Goal: Obtain resource: Download file/media

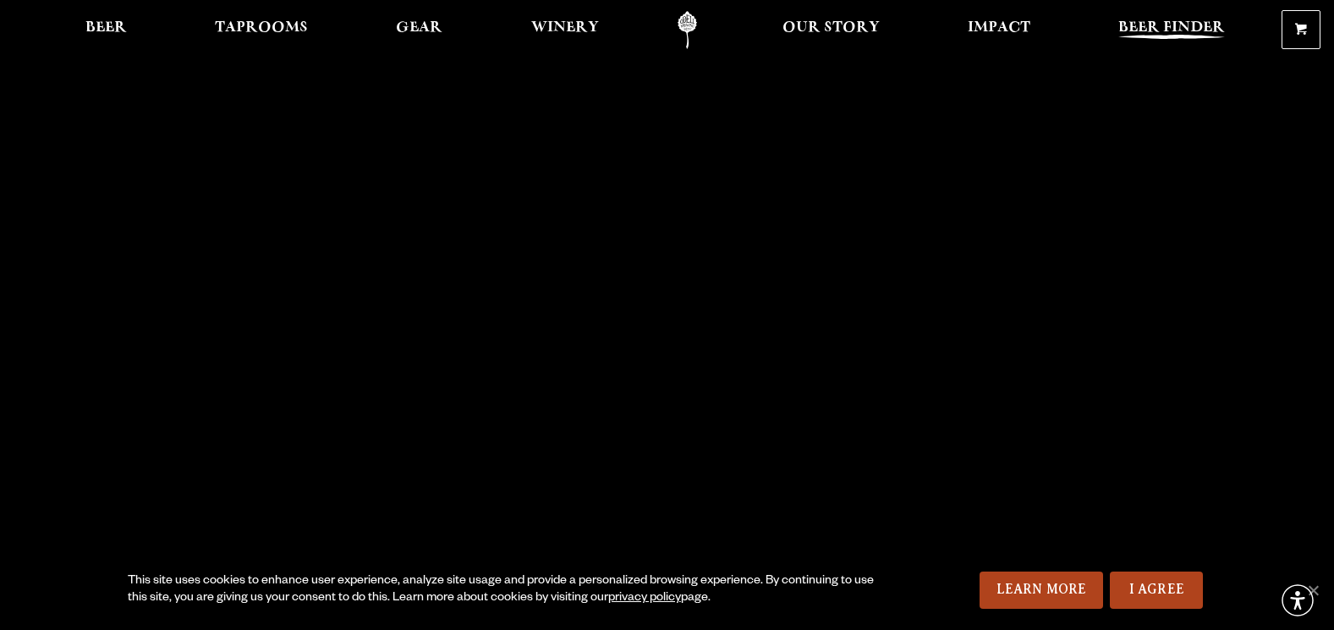
click at [1190, 22] on span "Beer Finder" at bounding box center [1172, 28] width 107 height 14
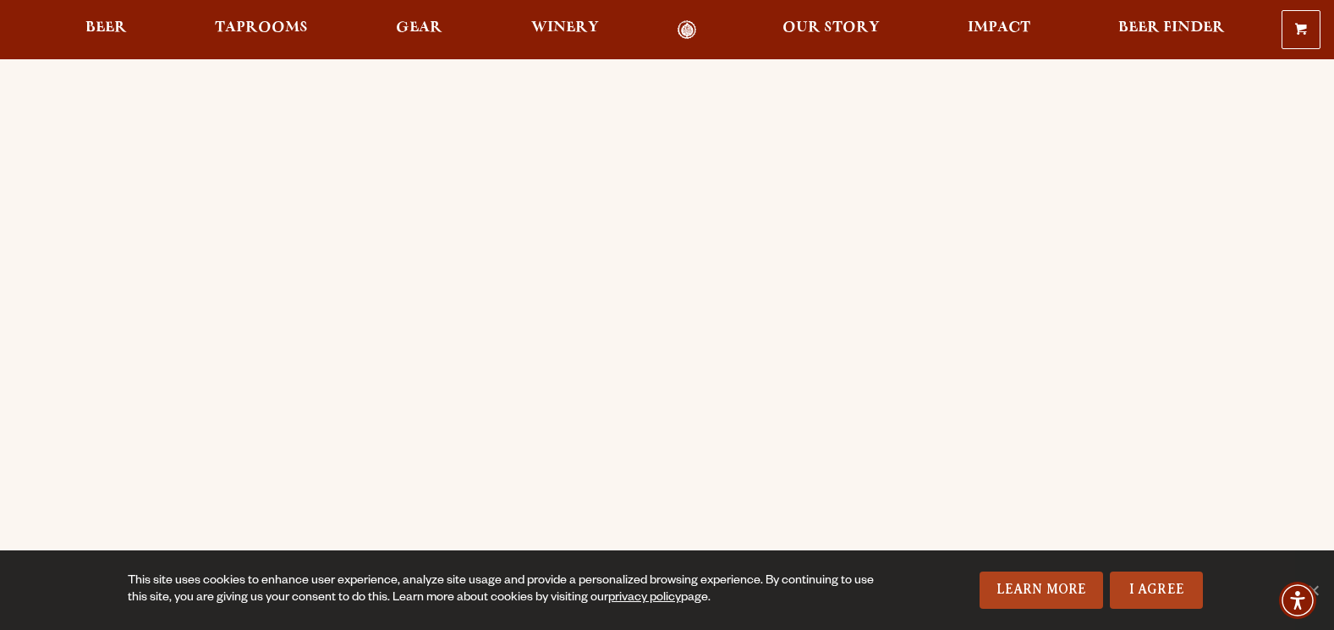
scroll to position [85, 0]
click at [128, 30] on link "Beer" at bounding box center [105, 29] width 63 height 19
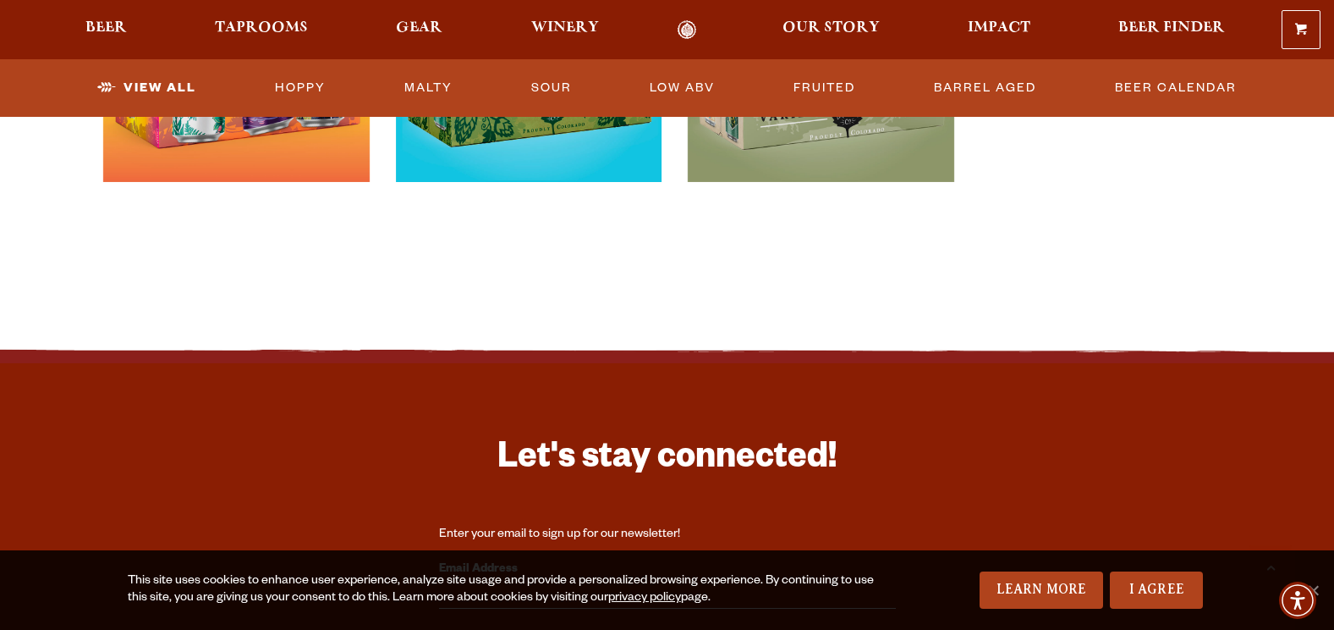
scroll to position [3300, 0]
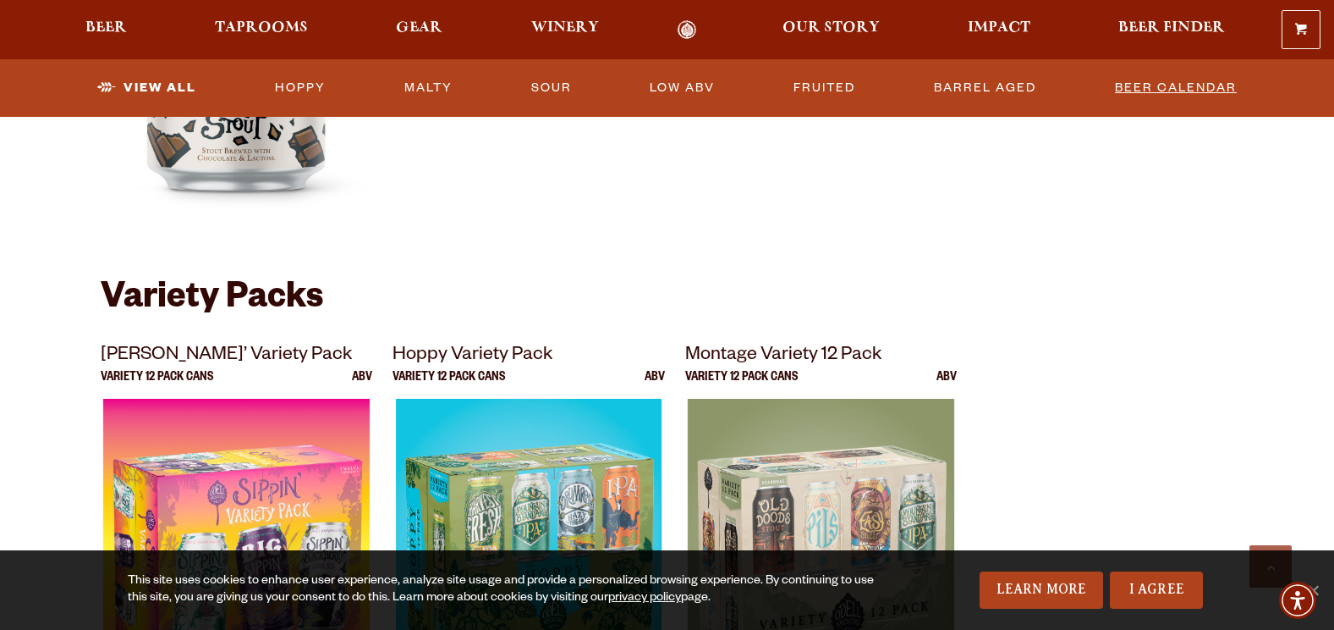
click at [1204, 84] on link "Beer Calendar" at bounding box center [1176, 88] width 135 height 39
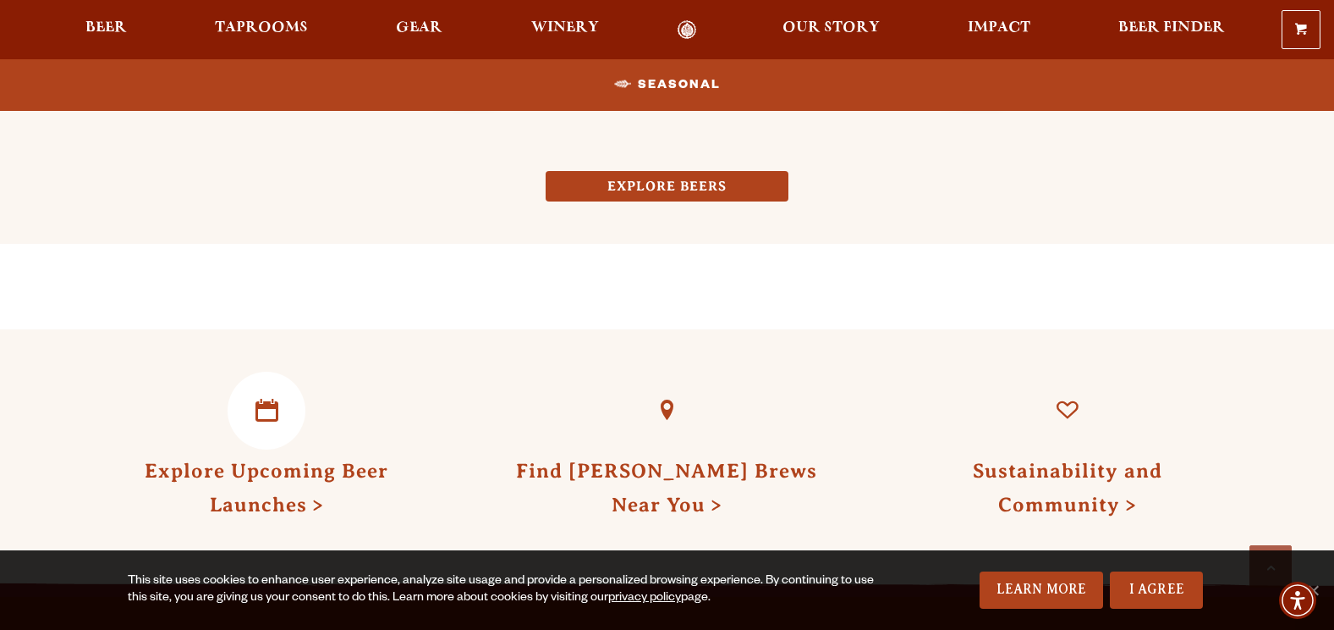
scroll to position [1692, 0]
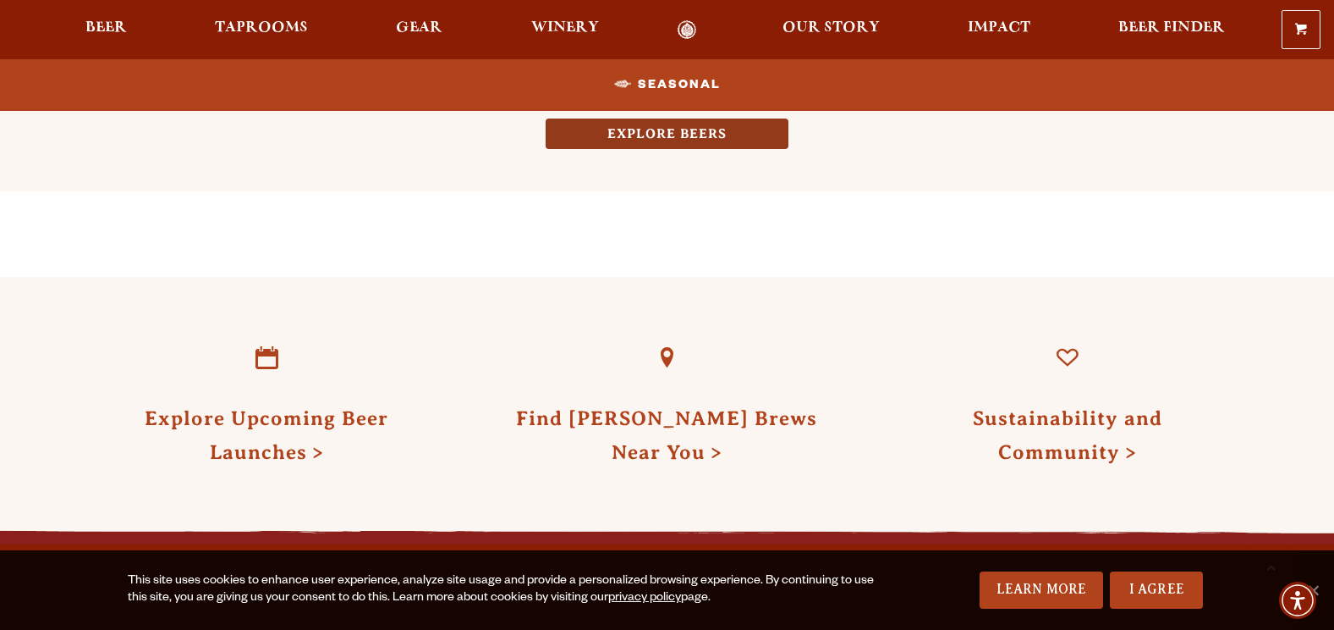
click at [643, 126] on link "EXPLORE BEERS" at bounding box center [667, 133] width 243 height 31
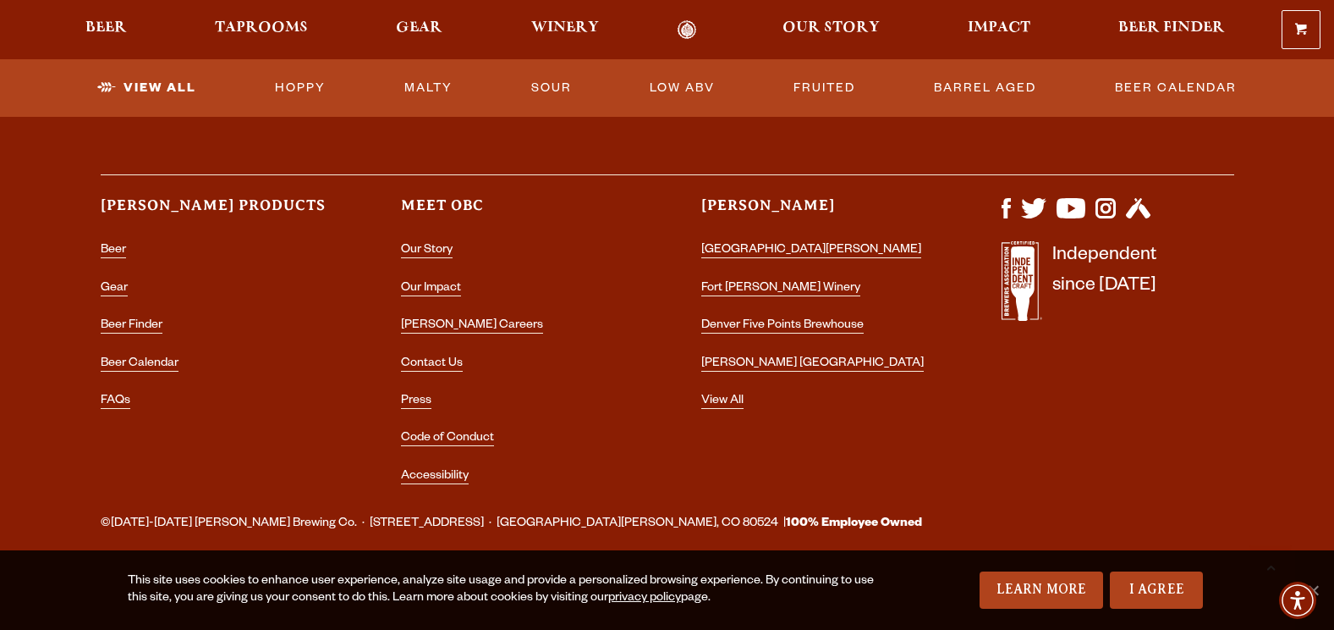
scroll to position [3900, 0]
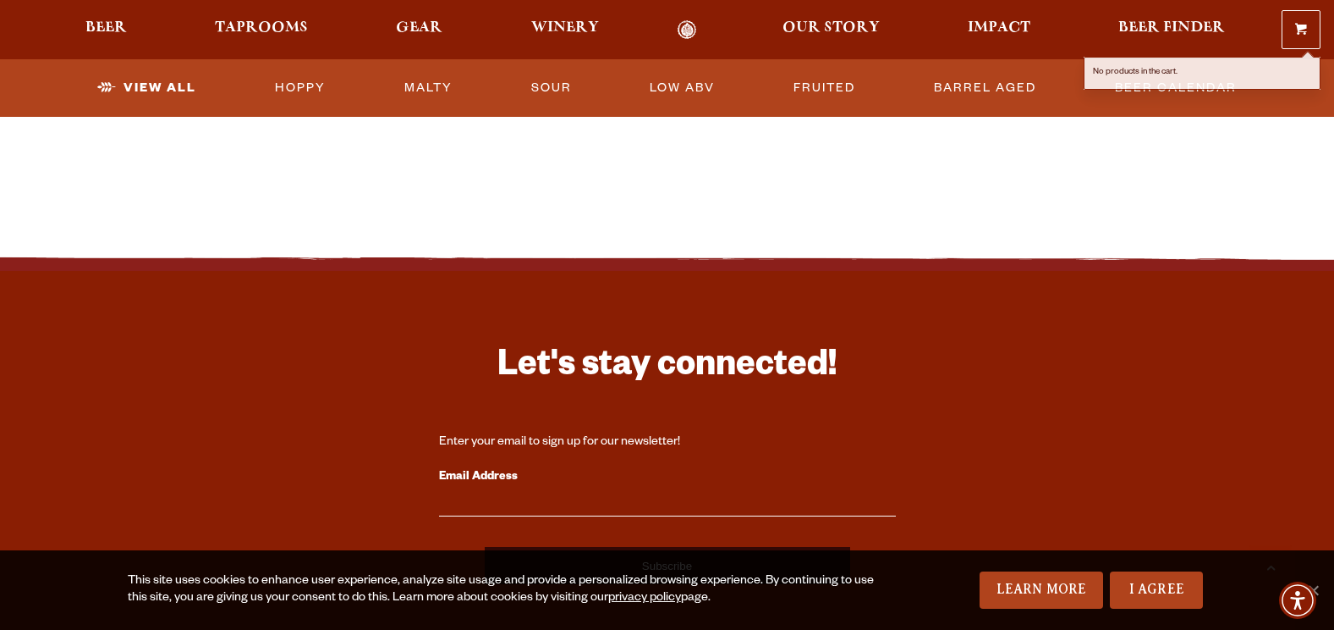
click at [1186, 84] on p "No products in the cart." at bounding box center [1202, 73] width 235 height 31
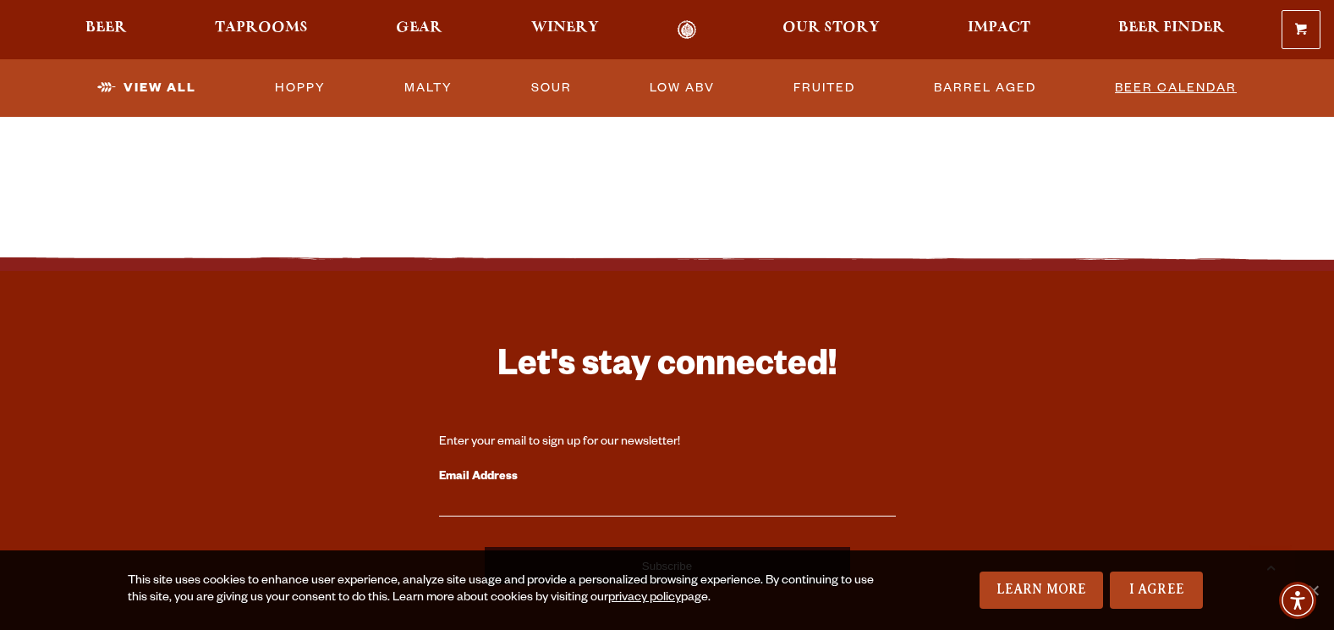
click at [1152, 92] on link "Beer Calendar" at bounding box center [1176, 88] width 135 height 39
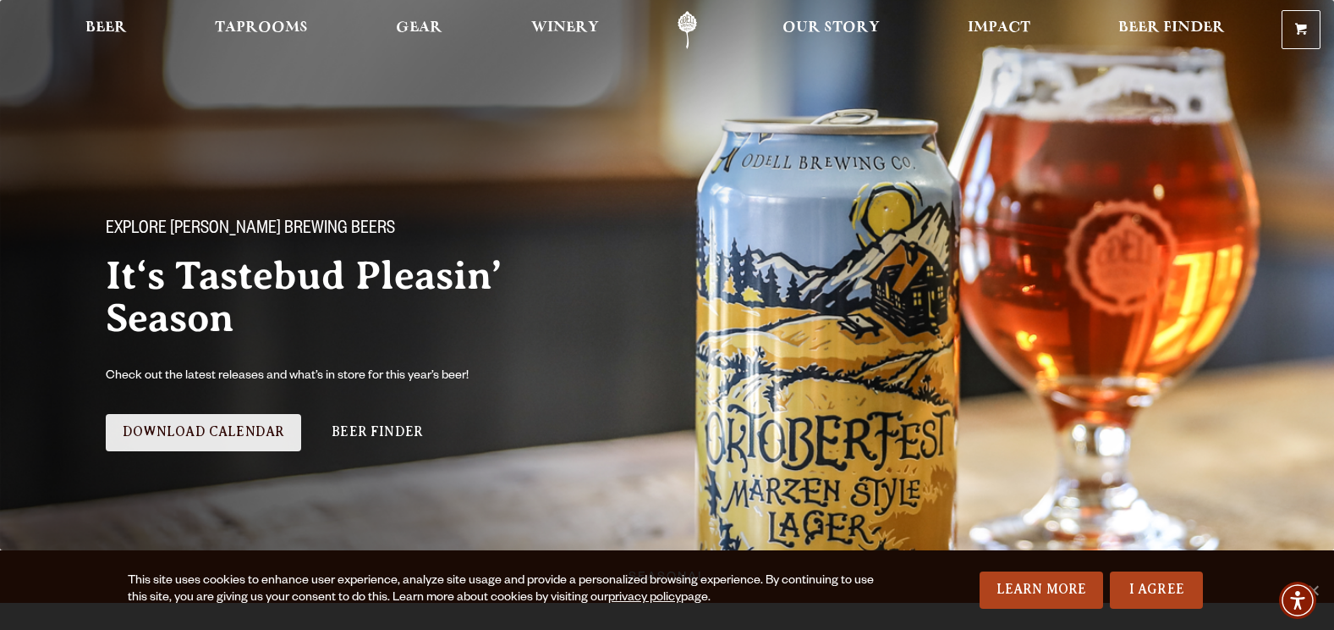
click at [239, 420] on link "Download Calendar" at bounding box center [204, 432] width 196 height 37
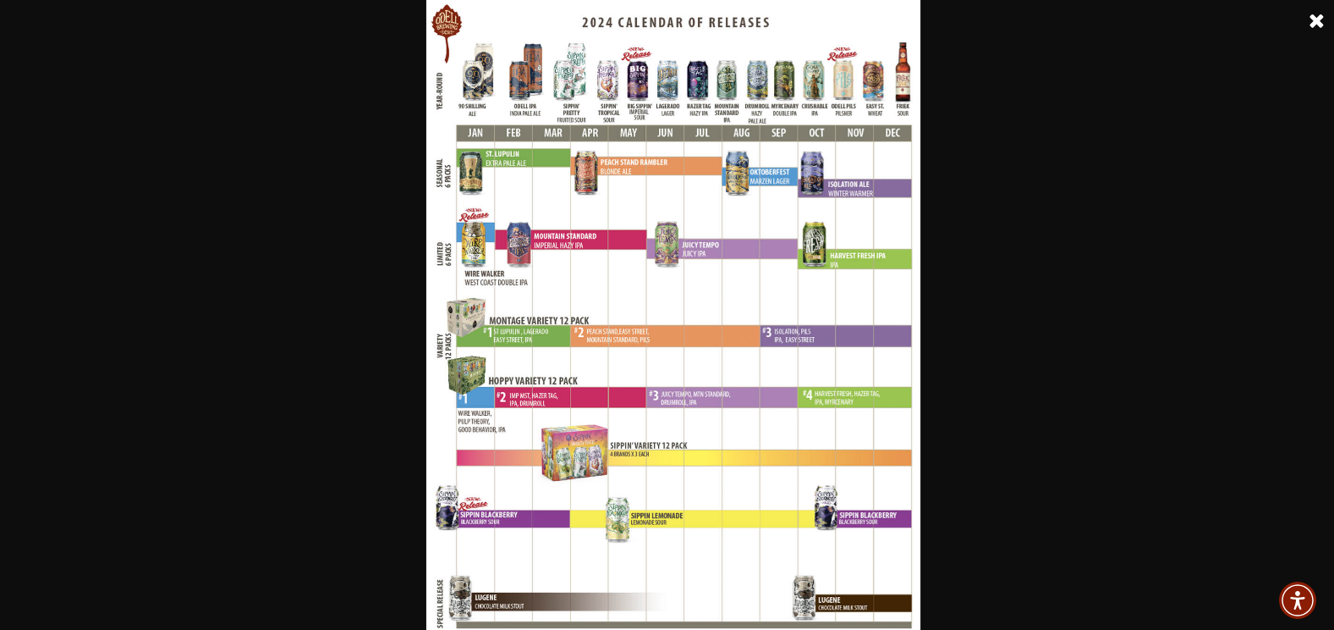
click at [1312, 19] on link at bounding box center [1317, 21] width 42 height 42
